Goal: Information Seeking & Learning: Check status

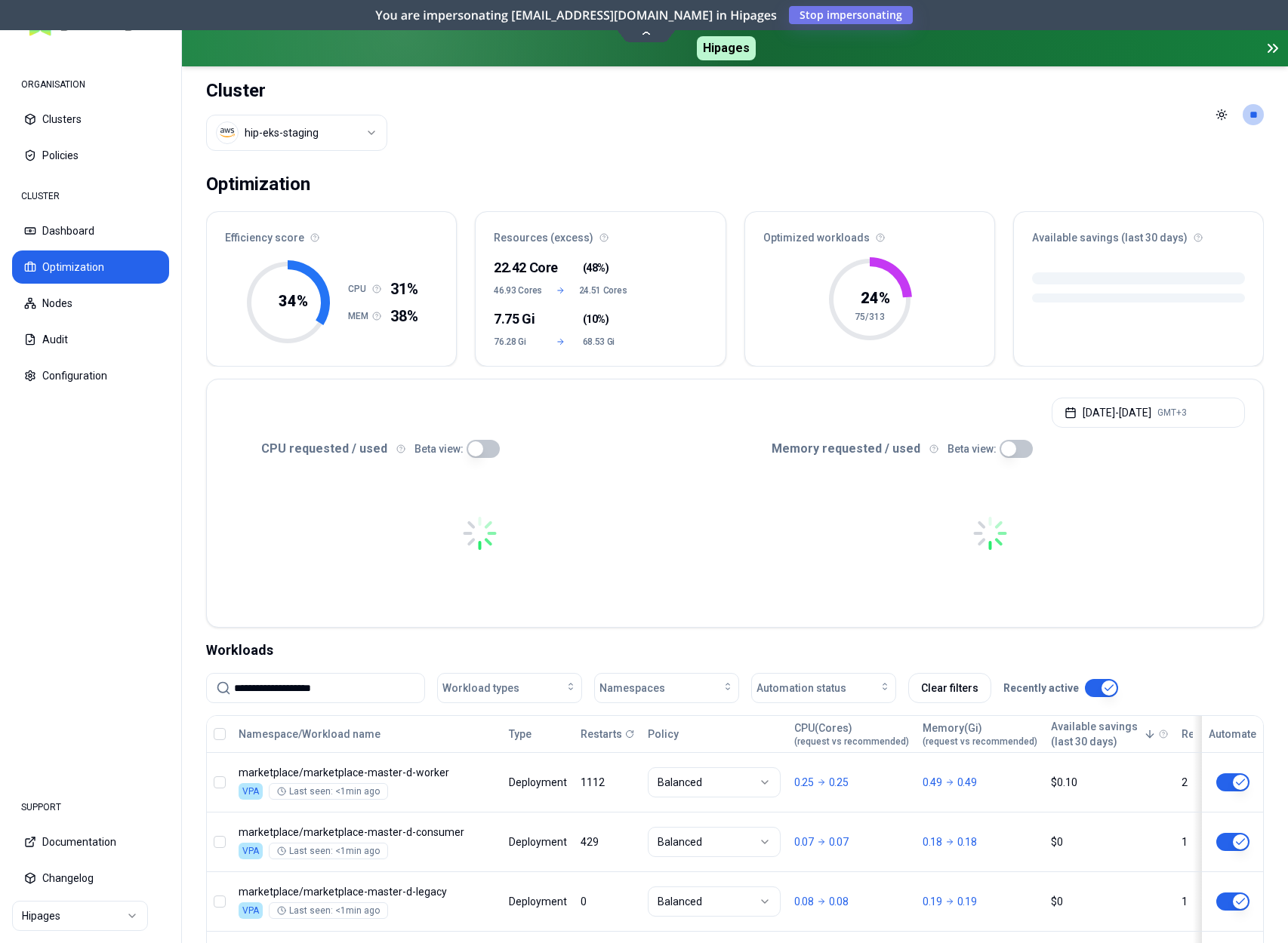
click at [371, 674] on input "**********" at bounding box center [324, 688] width 181 height 28
click at [377, 693] on input "**********" at bounding box center [324, 688] width 181 height 28
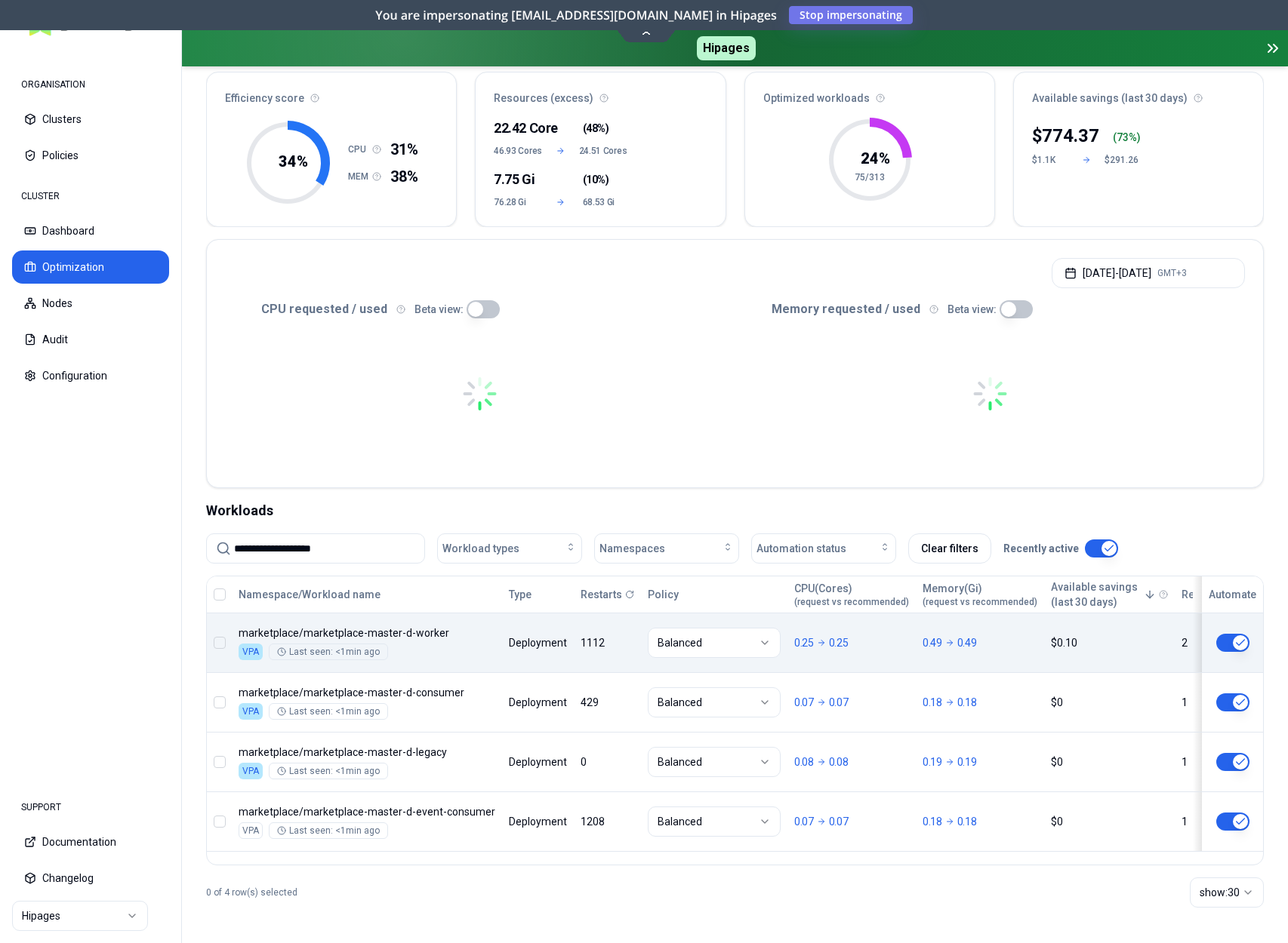
scroll to position [141, 0]
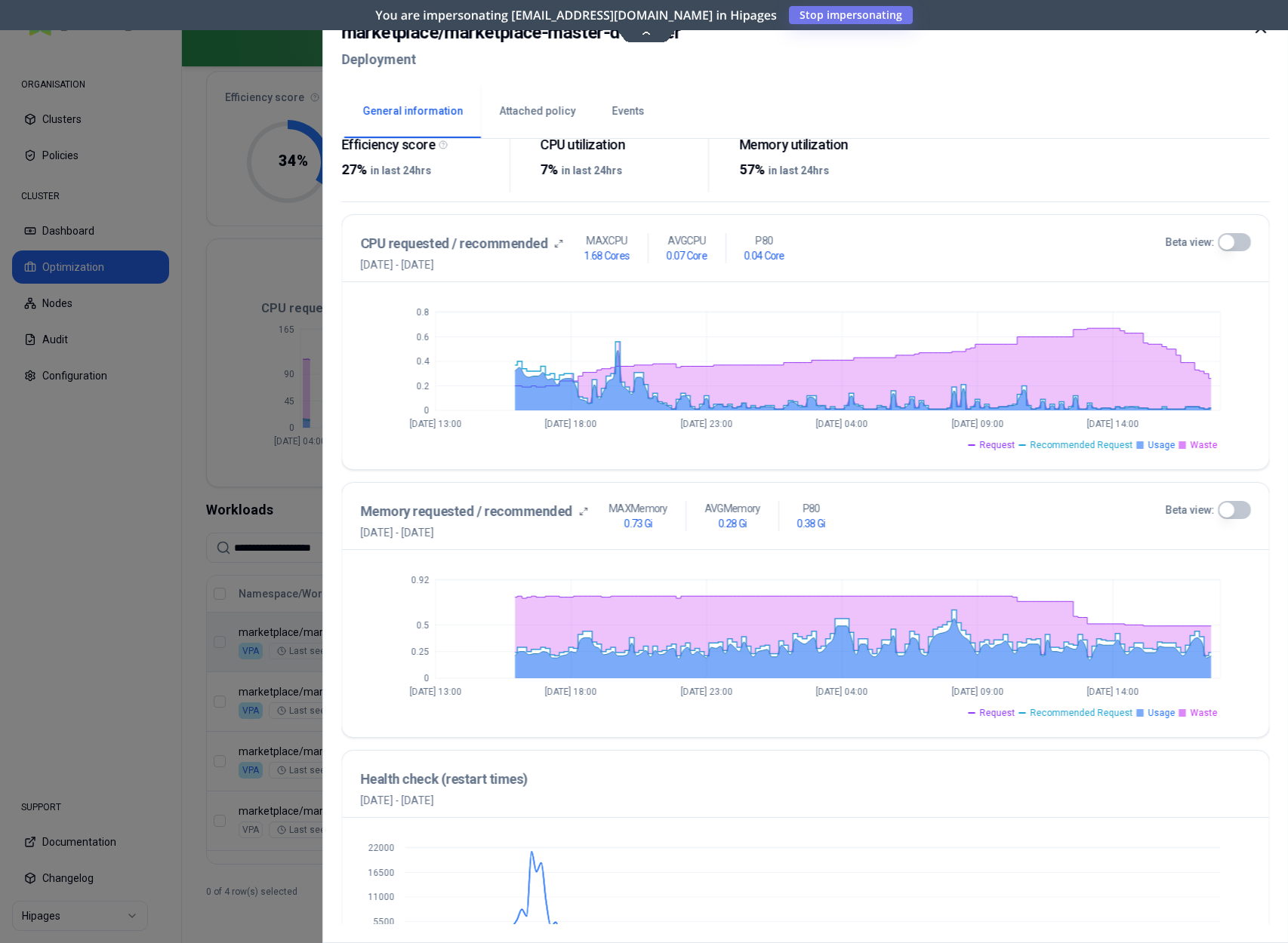
scroll to position [253, 0]
drag, startPoint x: 1208, startPoint y: 244, endPoint x: 1218, endPoint y: 244, distance: 10.0
click at [1209, 244] on label "Beta view:" at bounding box center [1189, 241] width 49 height 15
click at [1216, 244] on button "Beta view:" at bounding box center [1233, 241] width 33 height 18
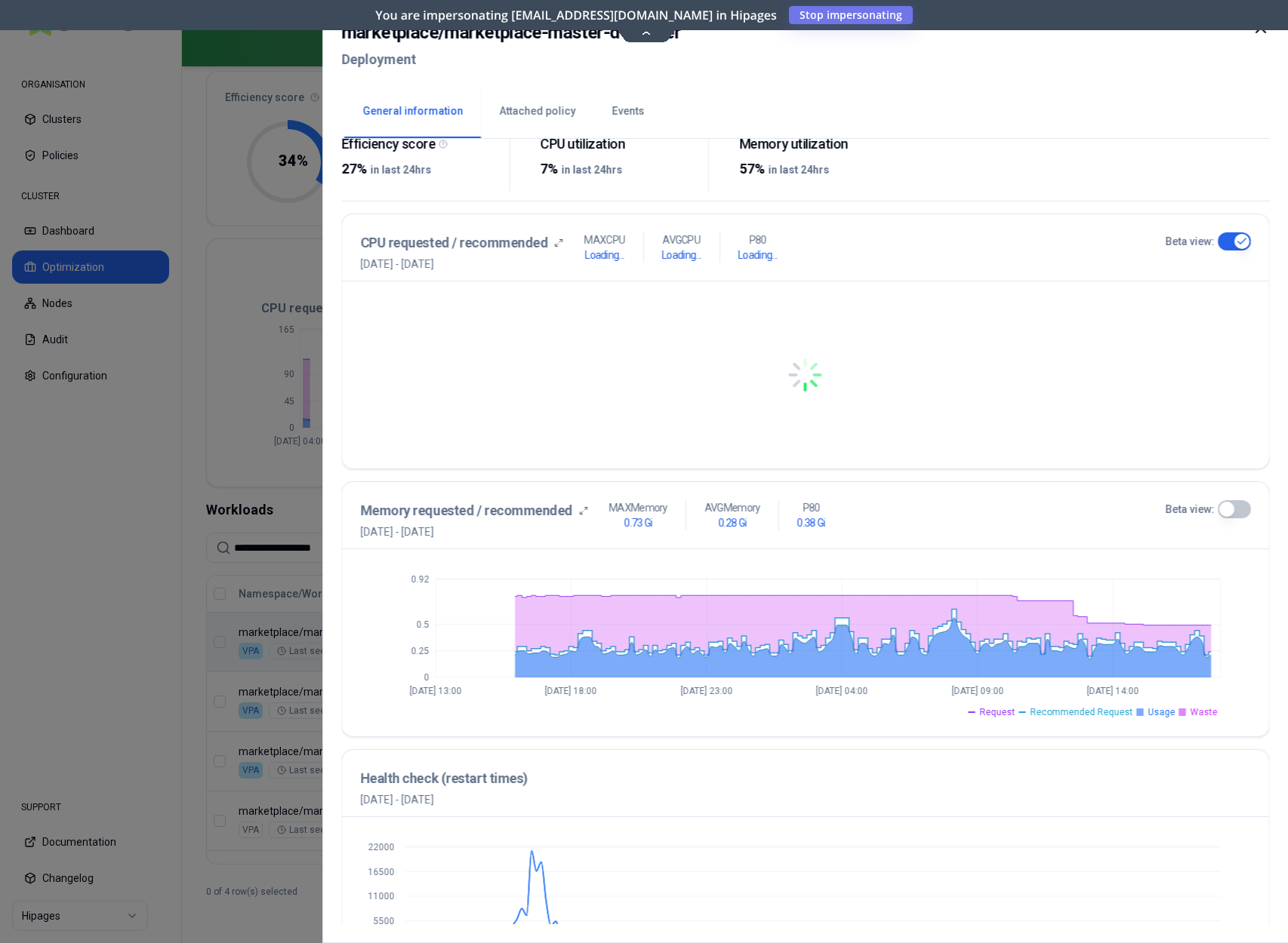
click at [1232, 243] on button "Beta view:" at bounding box center [1233, 241] width 33 height 18
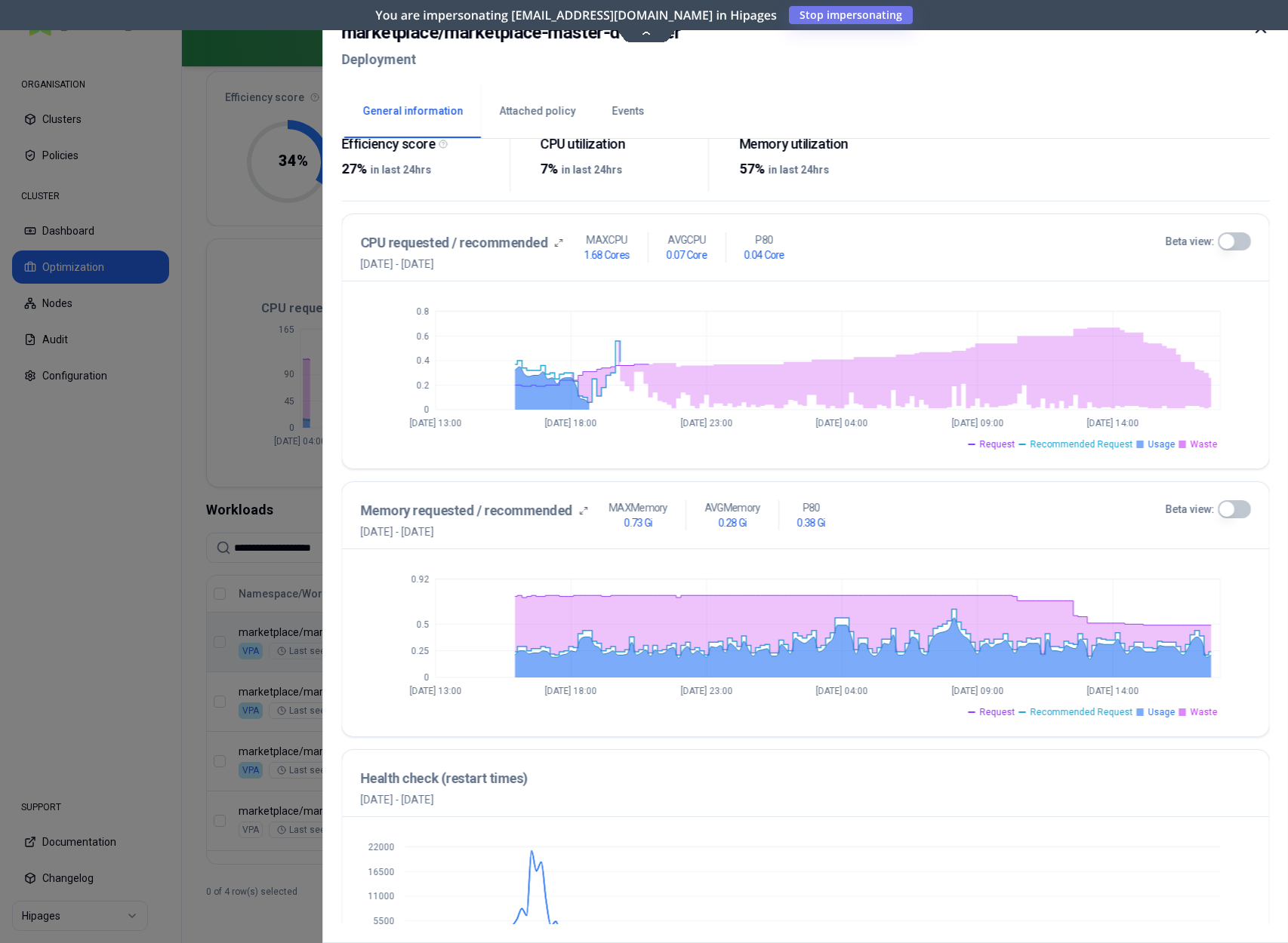
click at [1231, 243] on button "Beta view:" at bounding box center [1233, 241] width 33 height 18
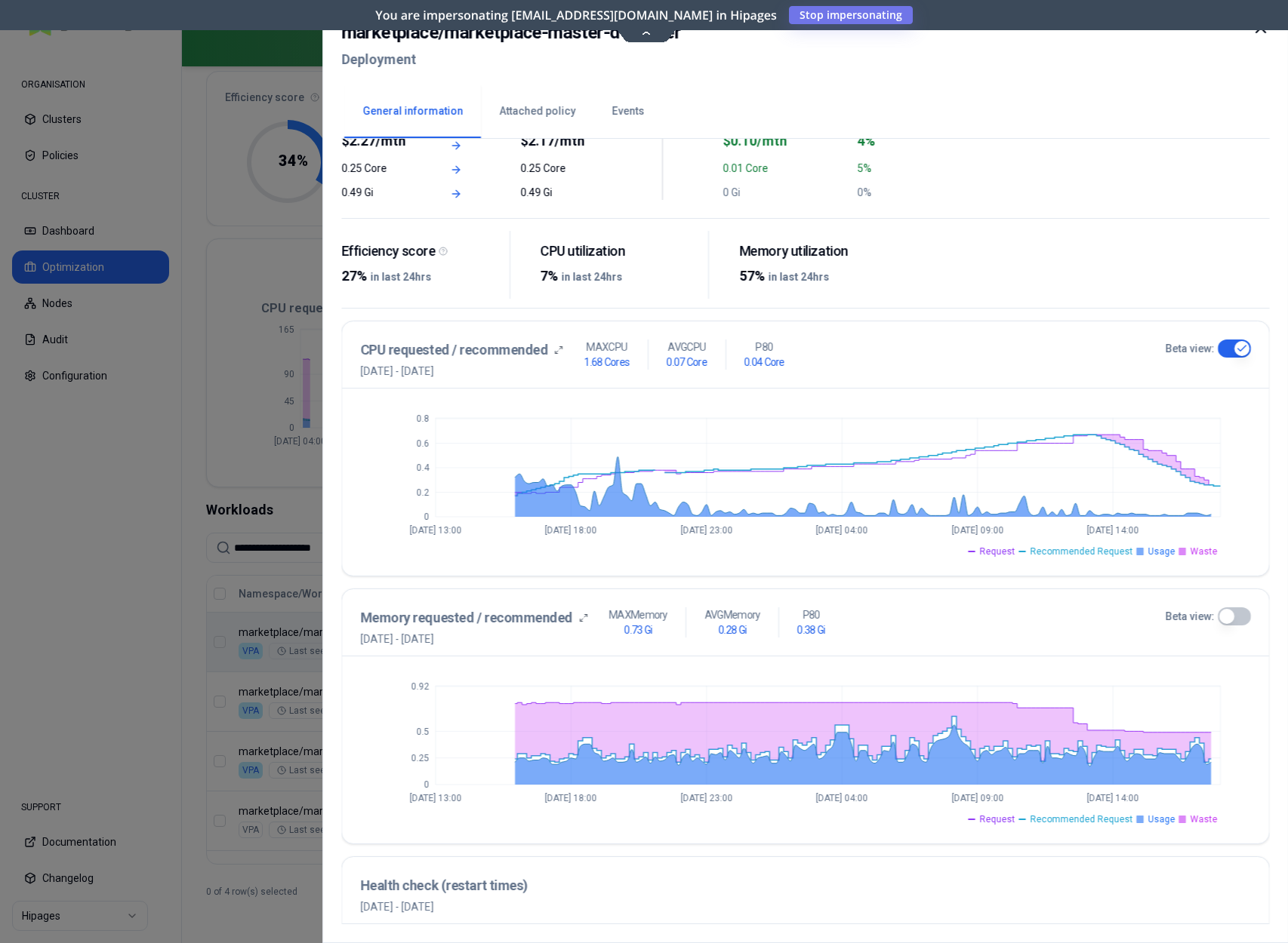
scroll to position [0, 0]
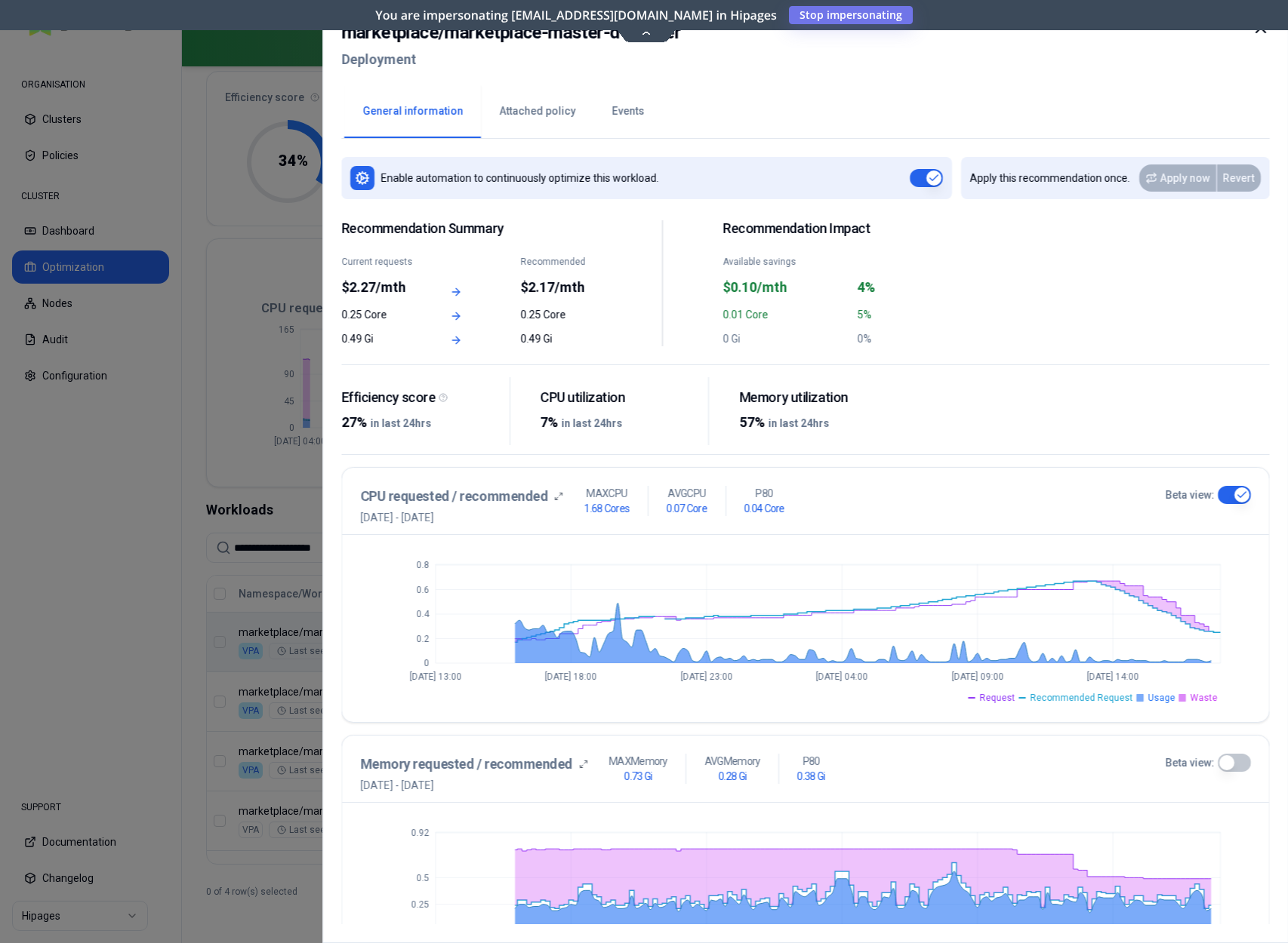
type button "on"
drag, startPoint x: 448, startPoint y: 35, endPoint x: 718, endPoint y: 36, distance: 270.0
click at [718, 36] on div "marketplace / marketplace-master-d-worker Deployment" at bounding box center [805, 50] width 929 height 63
copy h2 "marketplace-master-d-worker"
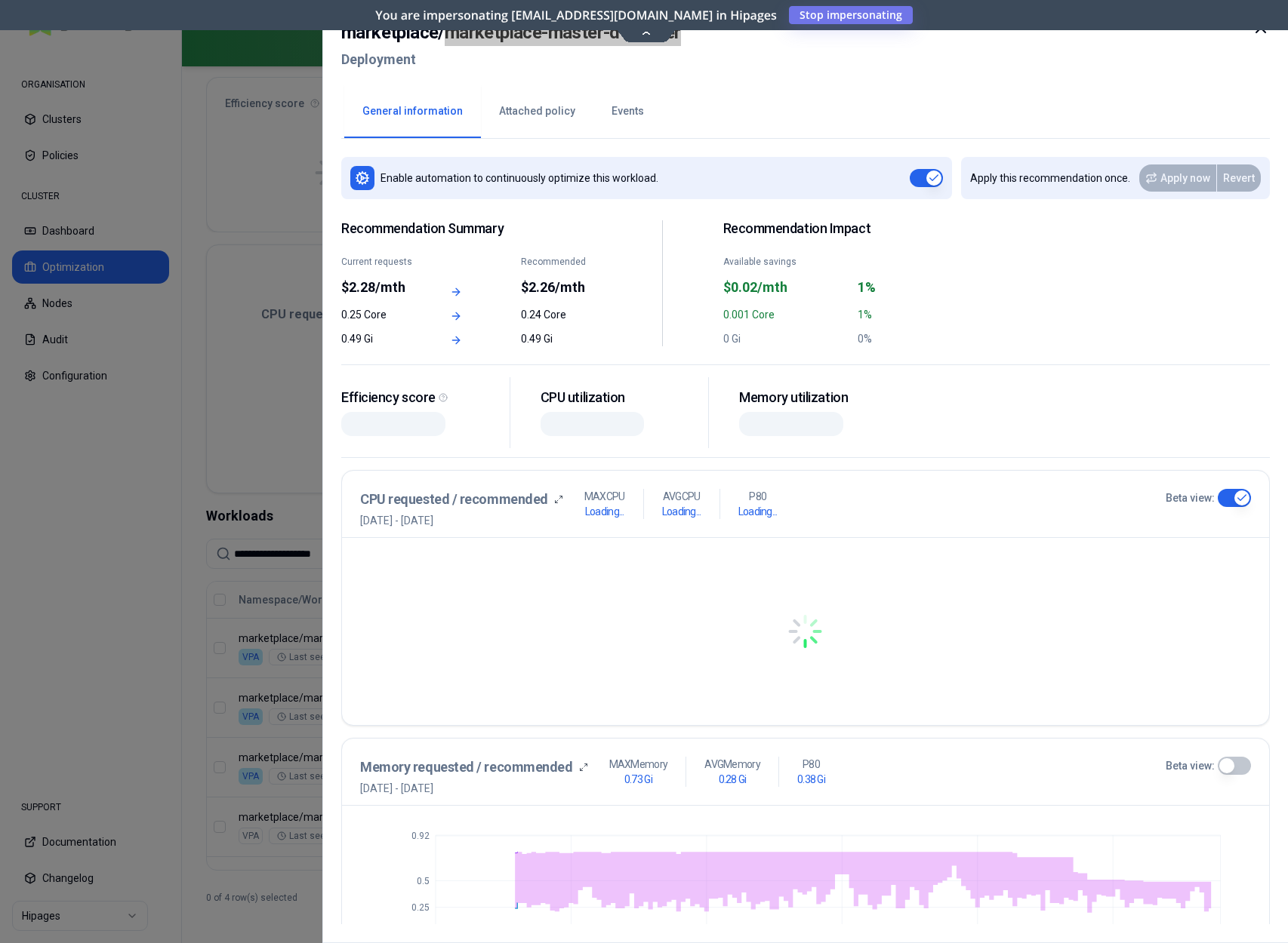
scroll to position [141, 0]
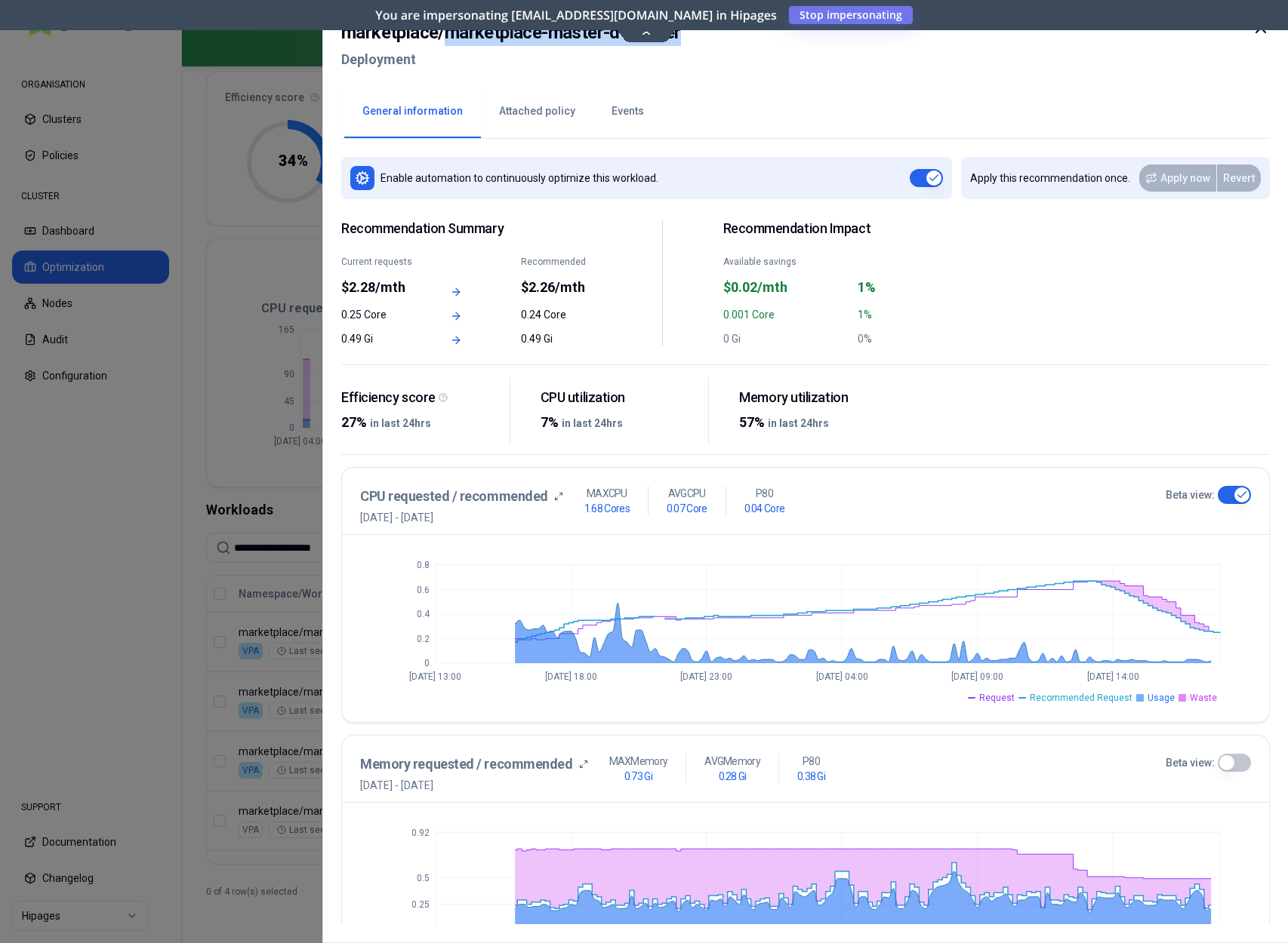
click at [510, 106] on button "Attached policy" at bounding box center [537, 111] width 112 height 53
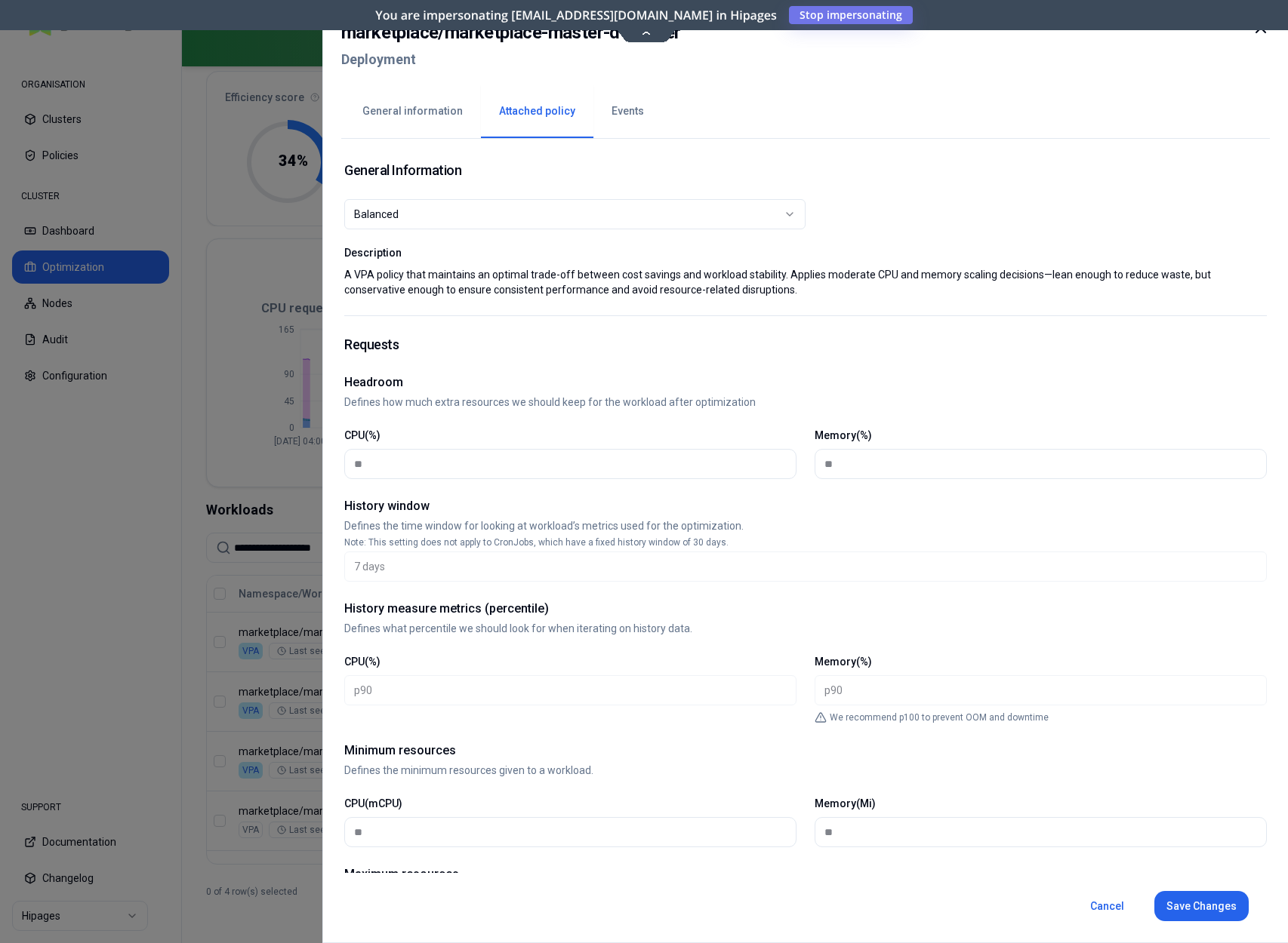
click at [426, 110] on button "General information" at bounding box center [413, 111] width 137 height 53
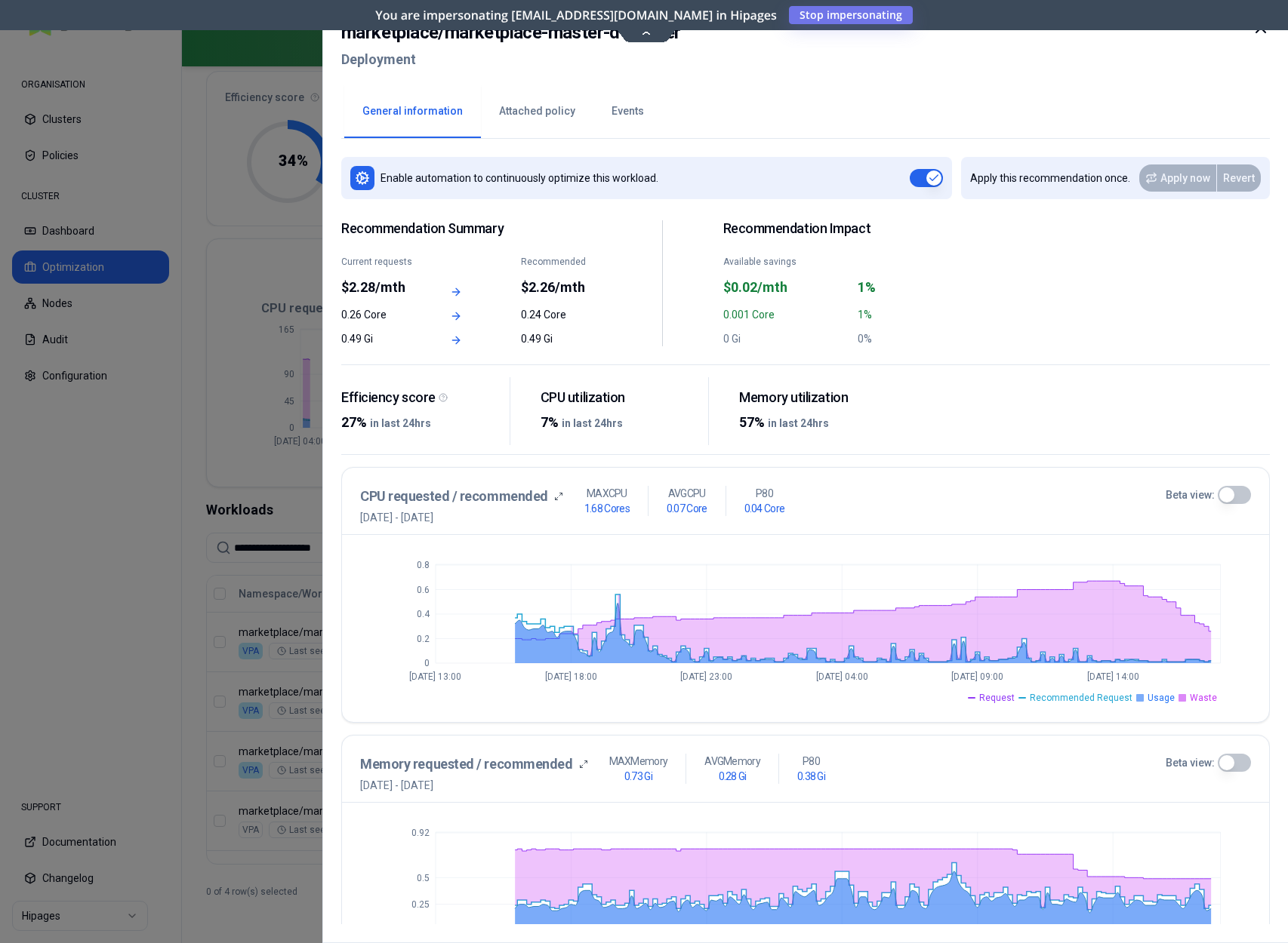
click at [714, 401] on div "Efficiency score 27% in last 24hrs CPU utilization 7% in last 24hrs Memory util…" at bounding box center [624, 411] width 566 height 69
